Goal: Check status

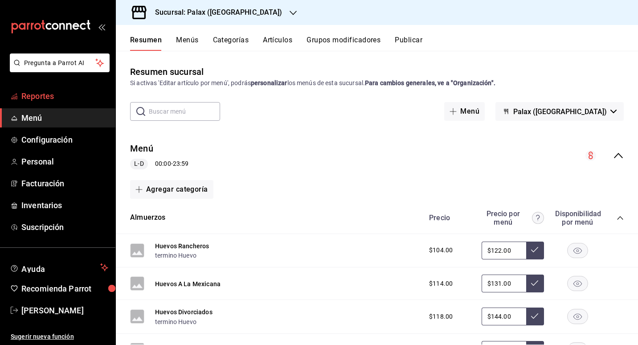
click at [47, 99] on font "Reportes" at bounding box center [37, 95] width 33 height 9
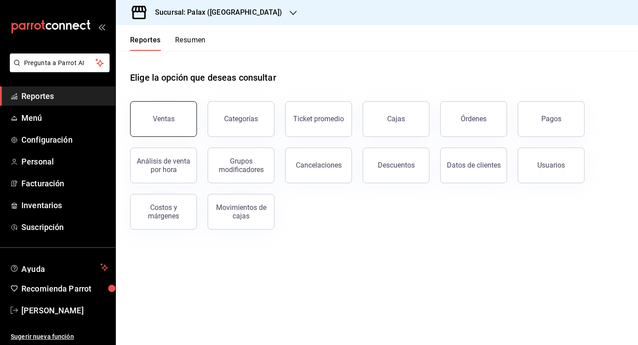
click at [168, 127] on button "Ventas" at bounding box center [163, 119] width 67 height 36
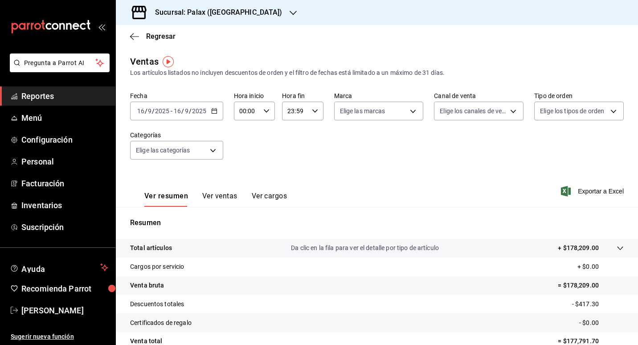
click at [215, 117] on div "[DATE] [DATE] - [DATE] [DATE]" at bounding box center [176, 111] width 93 height 19
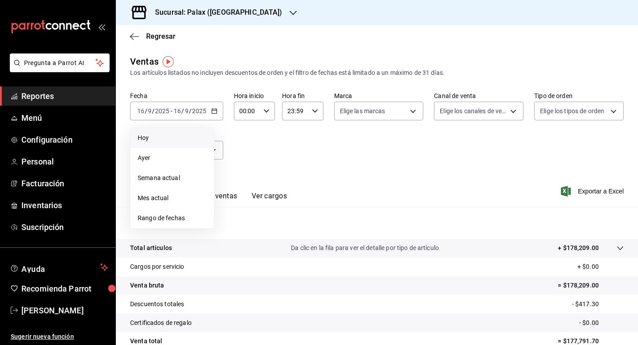
click at [159, 135] on span "Hoy" at bounding box center [172, 137] width 69 height 9
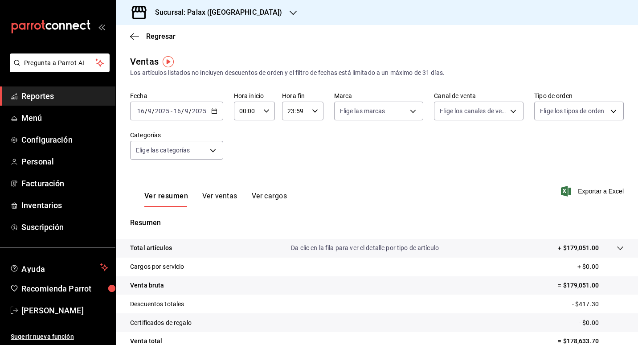
click at [265, 110] on icon "button" at bounding box center [266, 111] width 6 height 6
click at [238, 145] on button "07" at bounding box center [243, 150] width 17 height 18
type input "07:00"
click at [379, 156] on div at bounding box center [319, 172] width 638 height 345
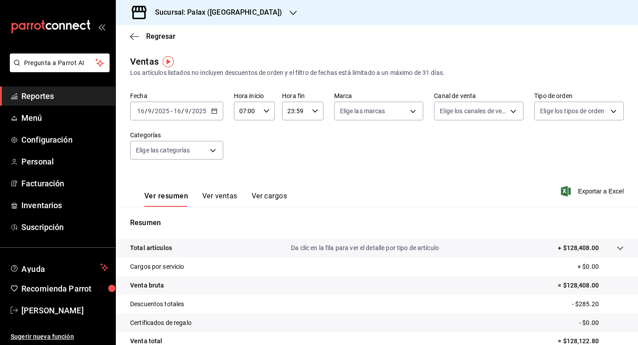
click at [215, 194] on button "Ver ventas" at bounding box center [219, 199] width 35 height 15
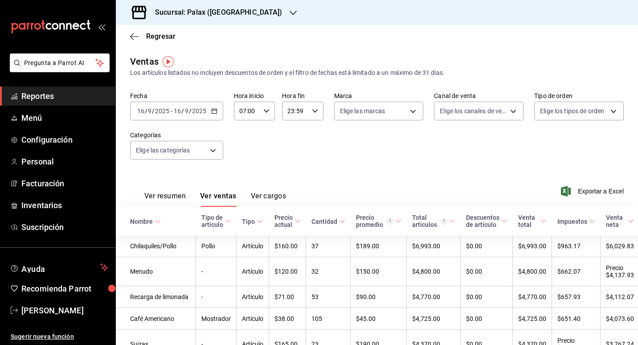
click at [173, 197] on font "Ver resumen" at bounding box center [164, 196] width 41 height 9
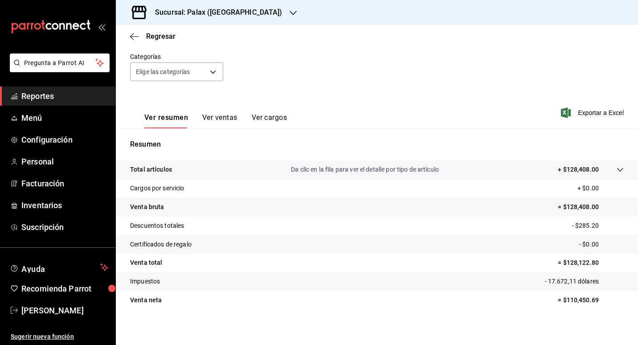
scroll to position [82, 0]
